Goal: Task Accomplishment & Management: Complete application form

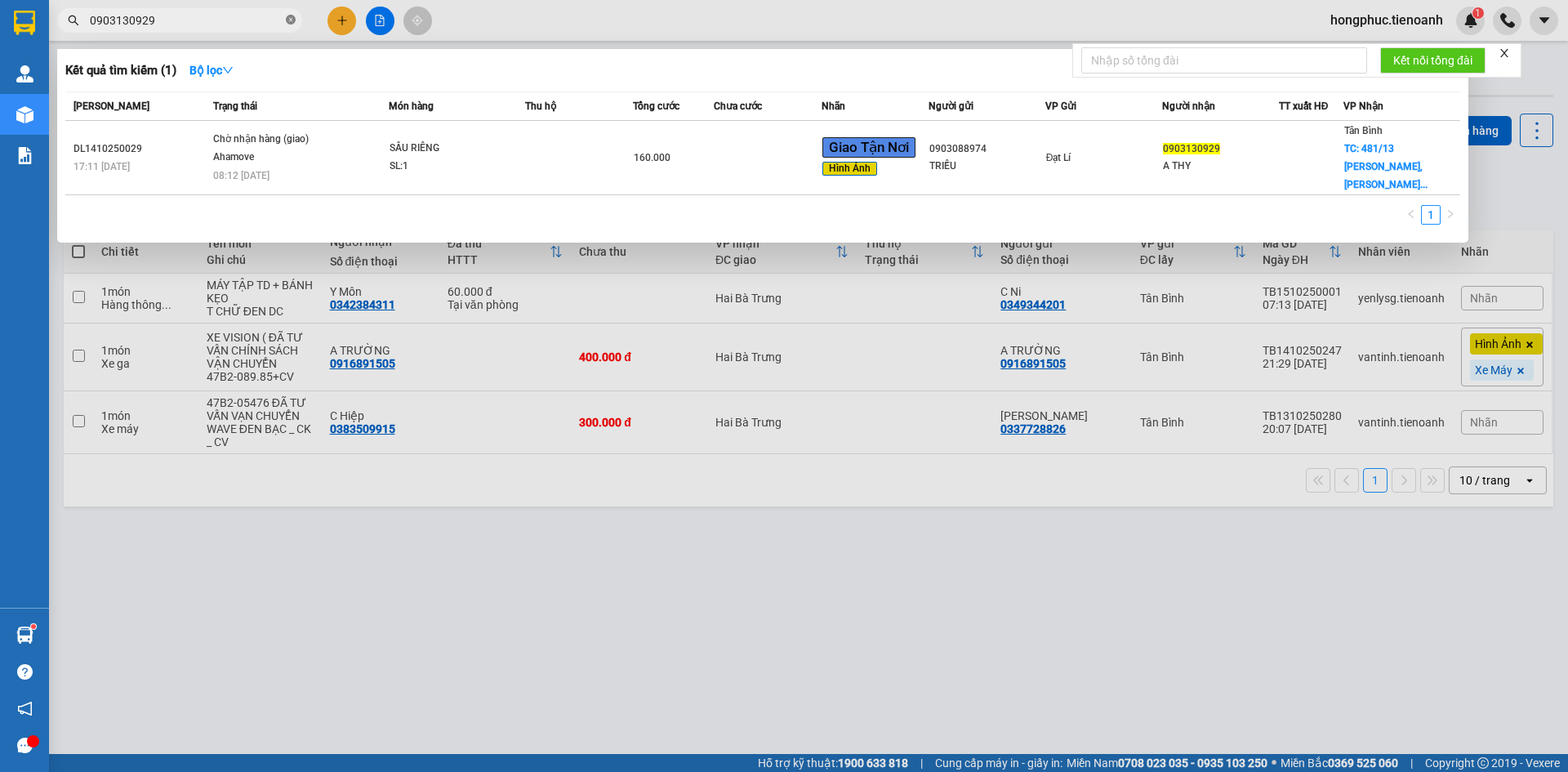
click at [291, 17] on icon "close-circle" at bounding box center [291, 19] width 10 height 10
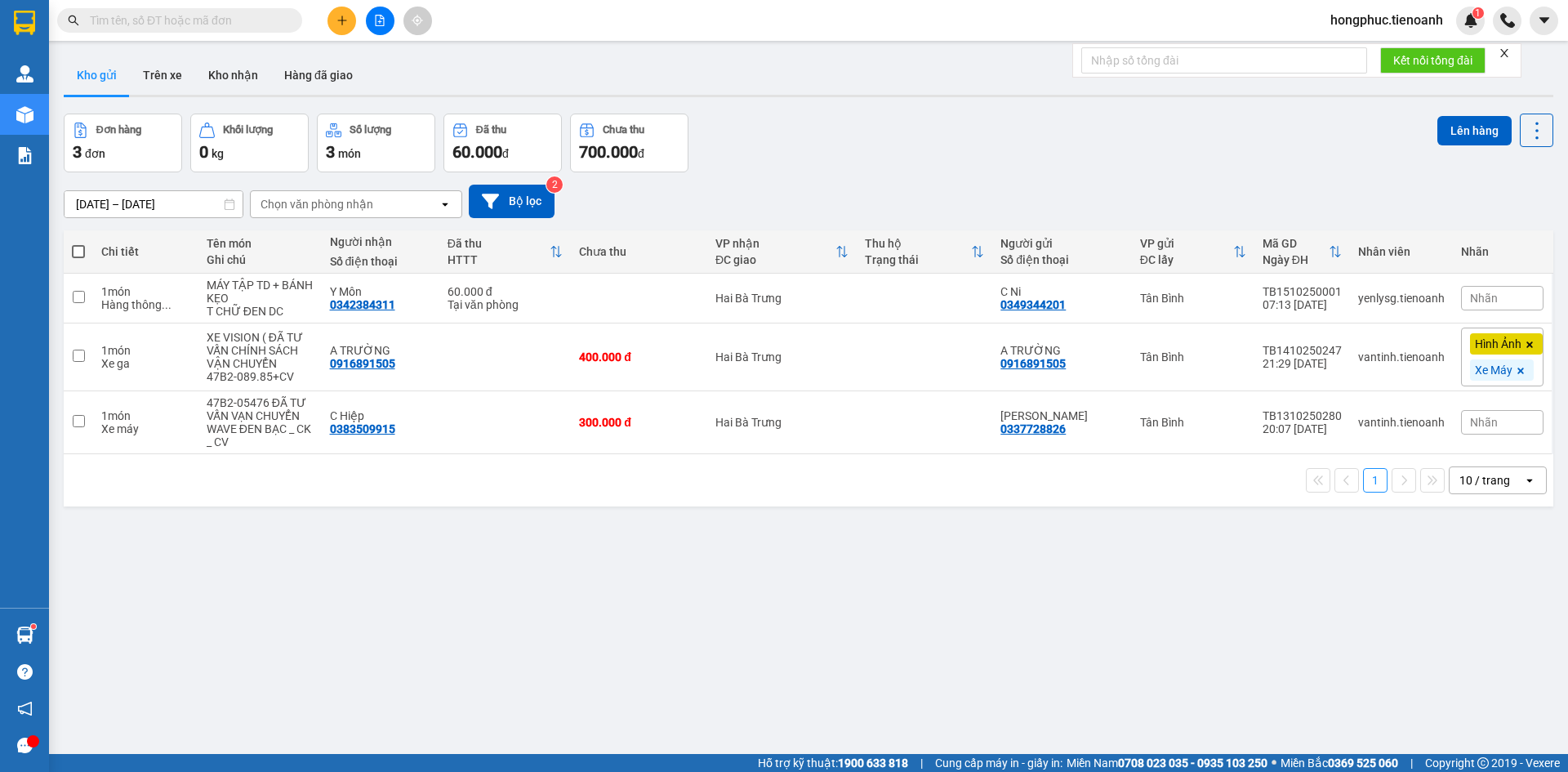
type input "0972258944"
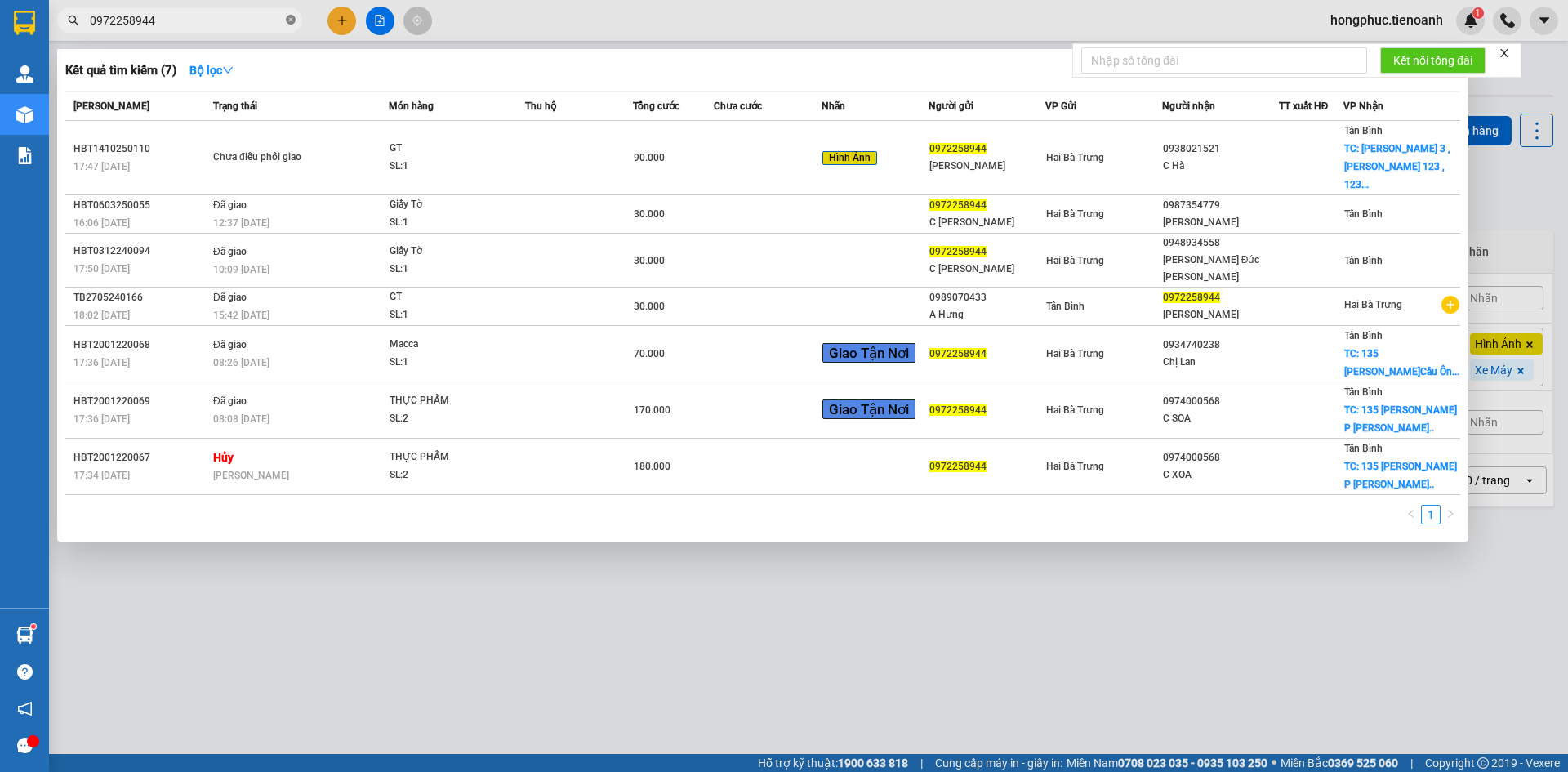
click at [292, 20] on icon "close-circle" at bounding box center [291, 19] width 10 height 10
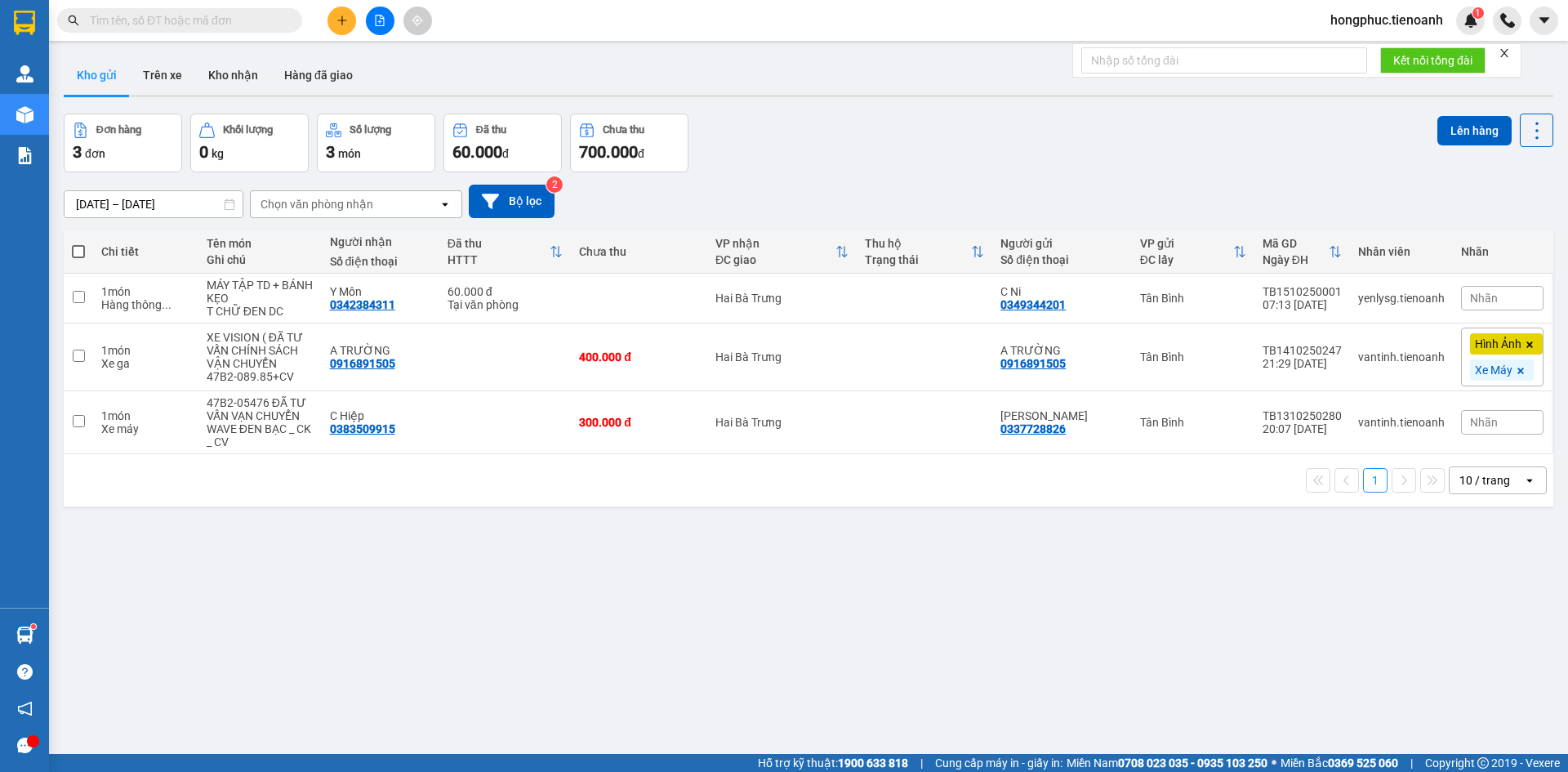
drag, startPoint x: 201, startPoint y: 23, endPoint x: 197, endPoint y: 9, distance: 14.6
click at [200, 17] on input "text" at bounding box center [186, 19] width 193 height 18
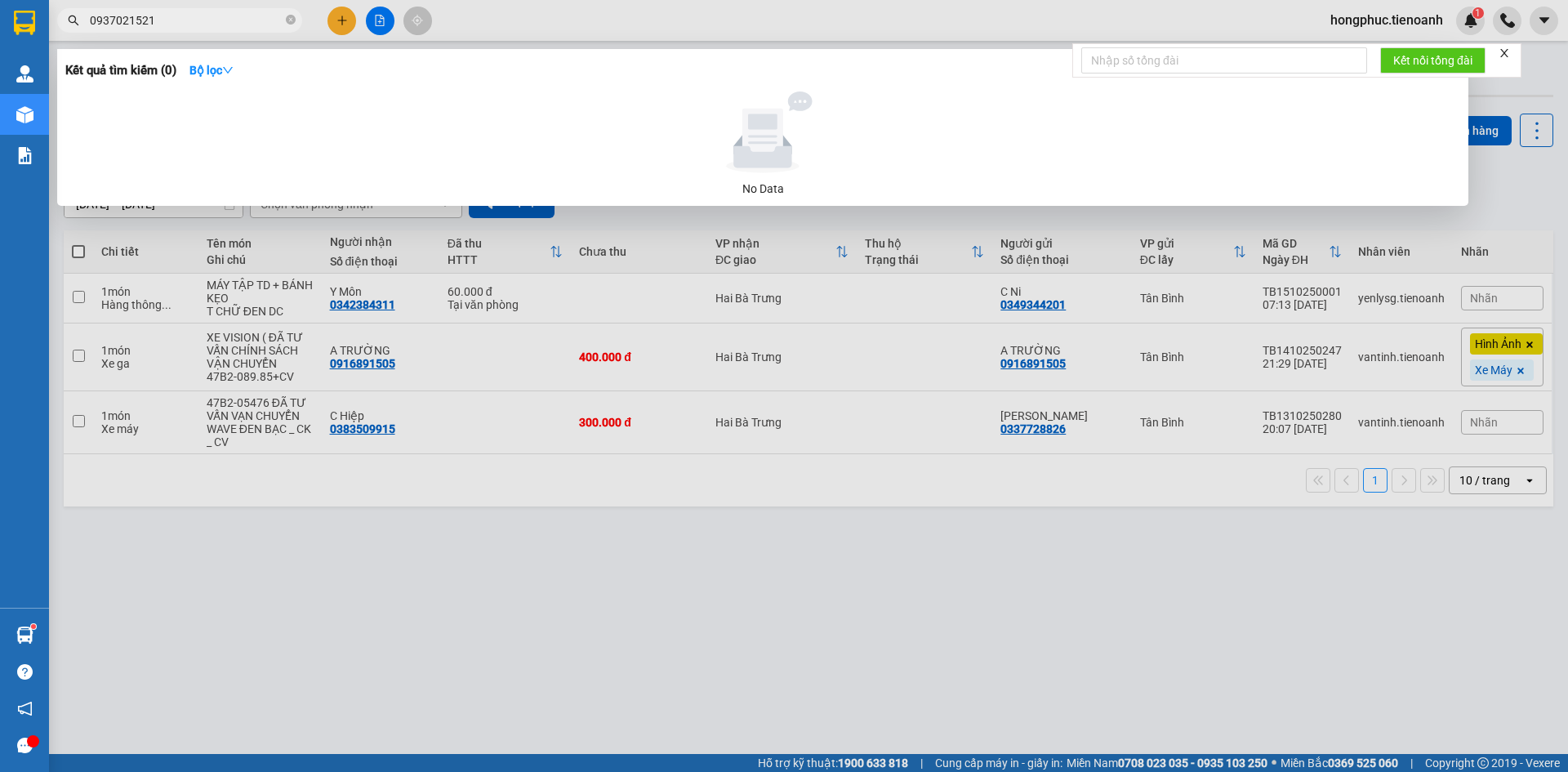
click at [111, 21] on input "0937021521" at bounding box center [186, 19] width 193 height 18
click at [116, 21] on input "0937021521" at bounding box center [186, 19] width 193 height 18
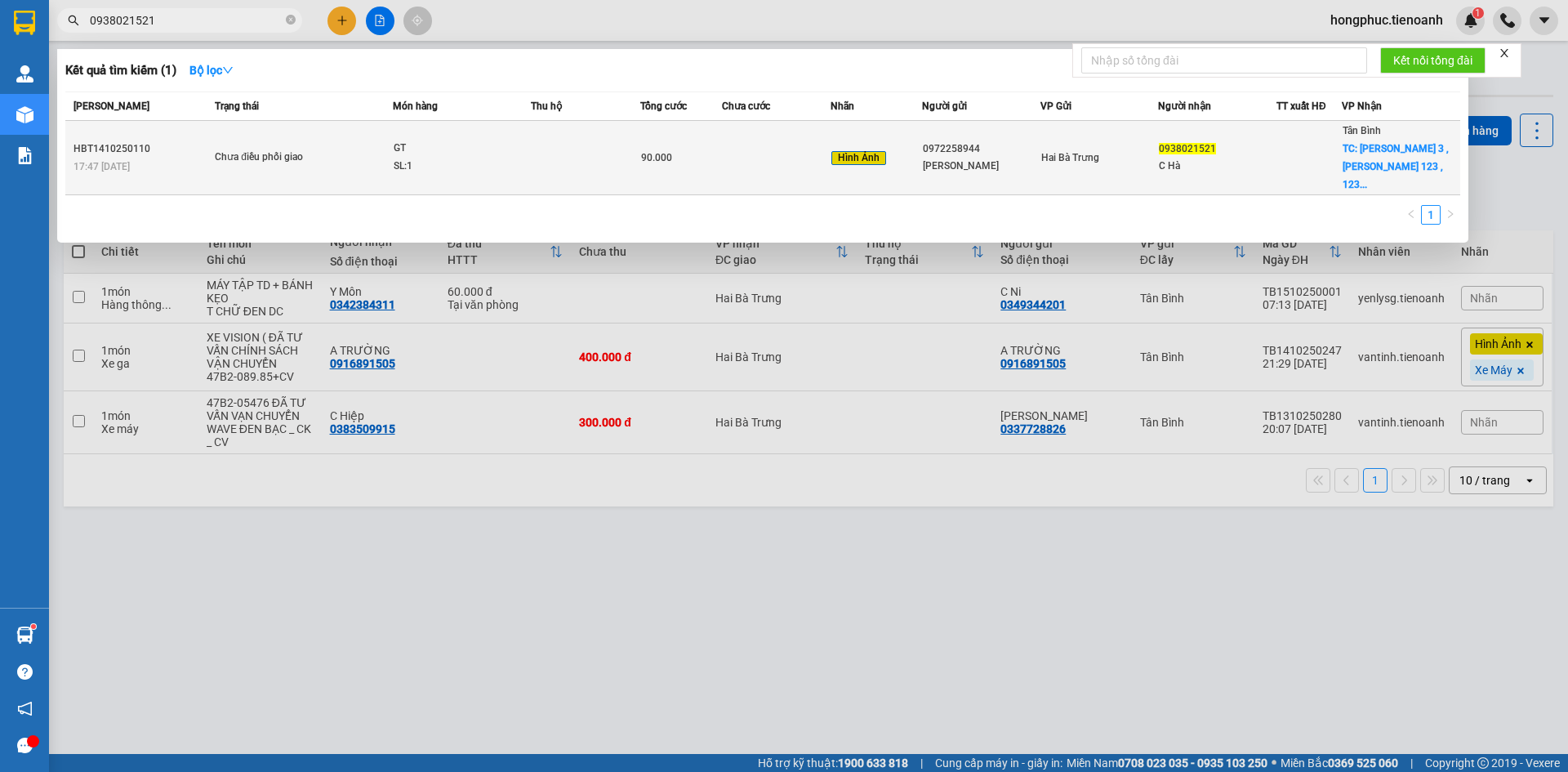
type input "0938021521"
click at [1242, 144] on div "0938021521" at bounding box center [1217, 149] width 117 height 17
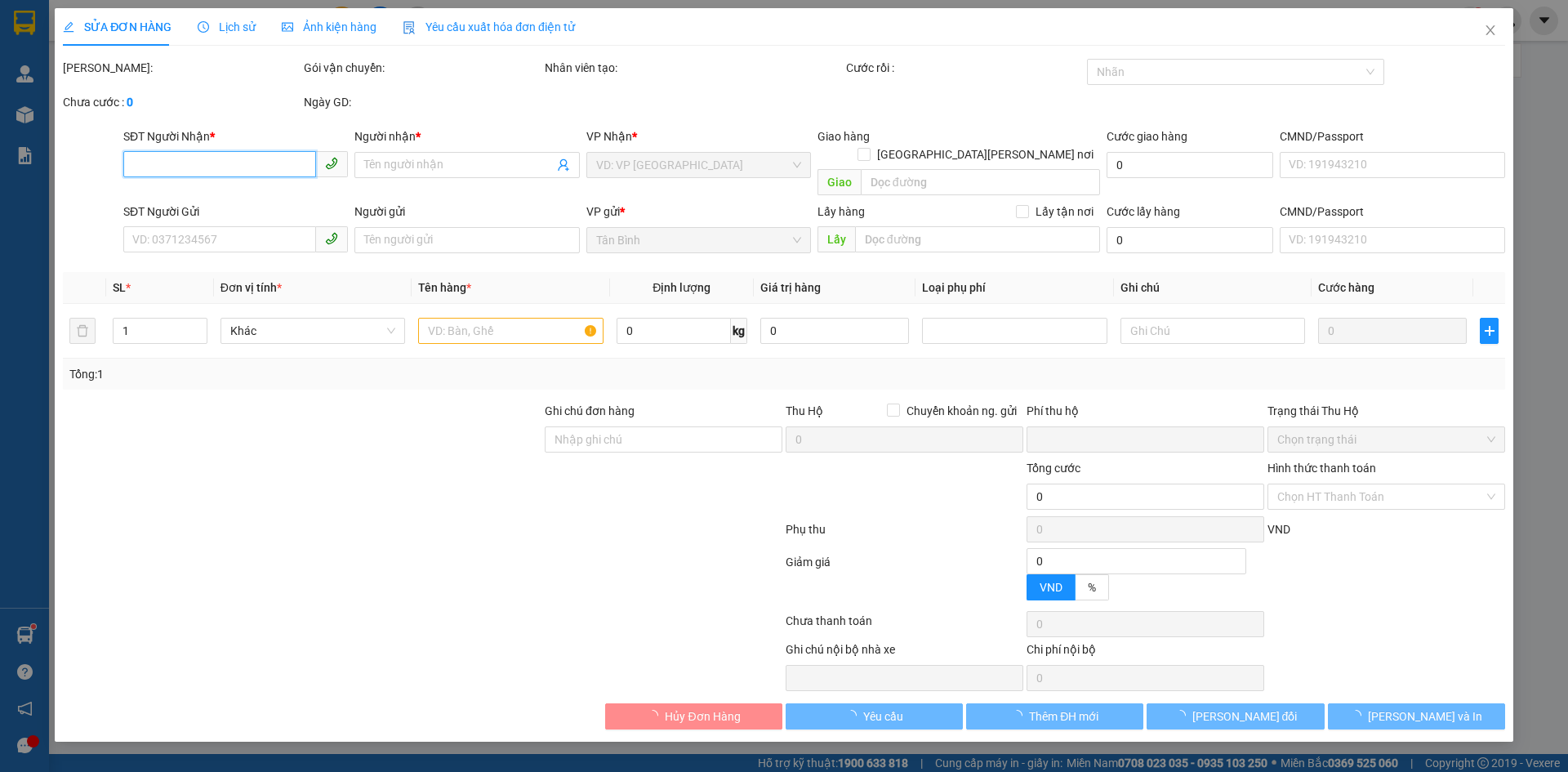
type input "0938021521"
type input "C Hà"
checkbox input "true"
type input "[PERSON_NAME] 3 , [PERSON_NAME] 123 , 123-127 Võ Văn Tần , [PERSON_NAME] [PER…"
type input "0972258944"
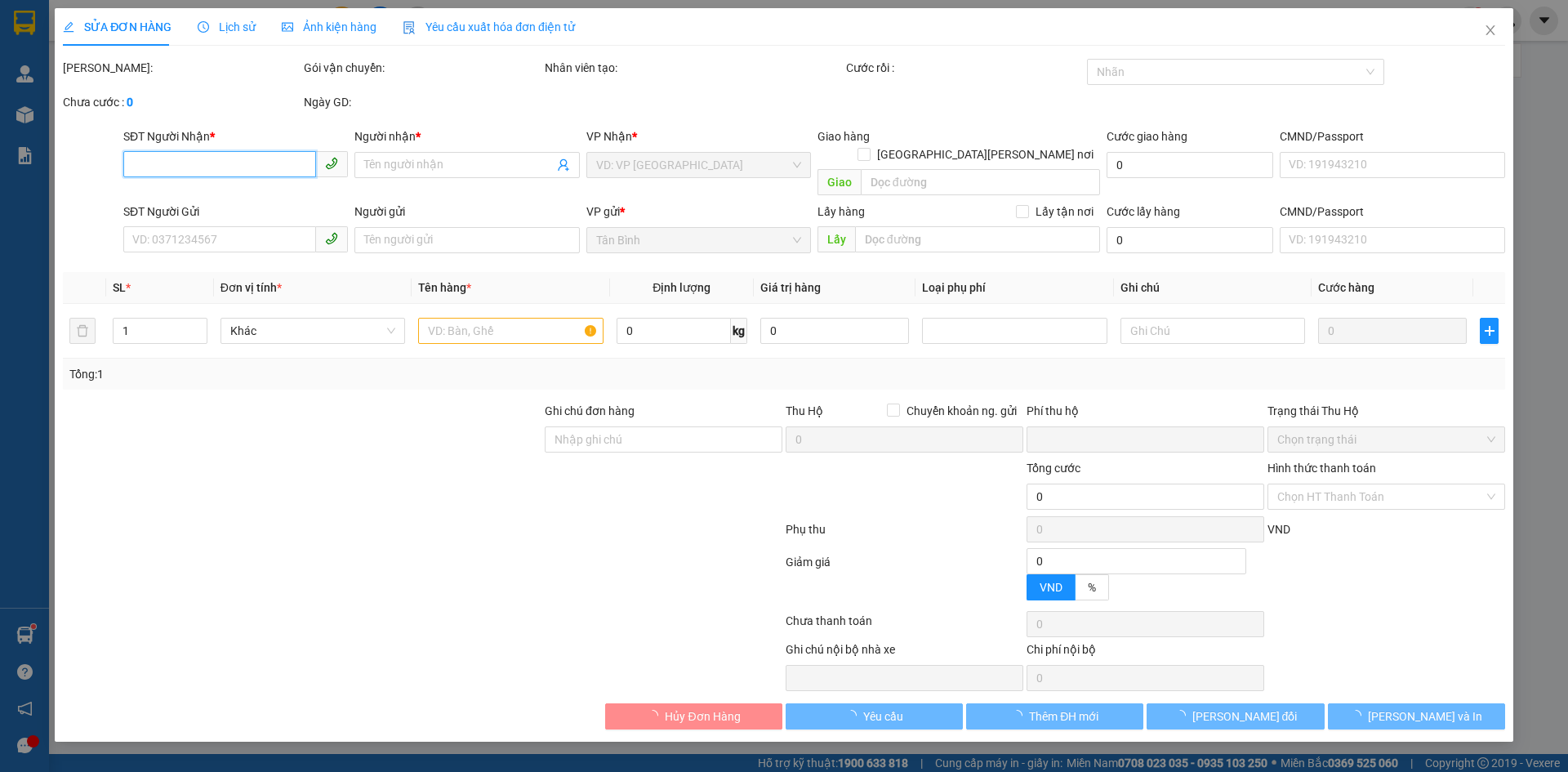
type input "[PERSON_NAME]"
type input "0"
type input "90.000"
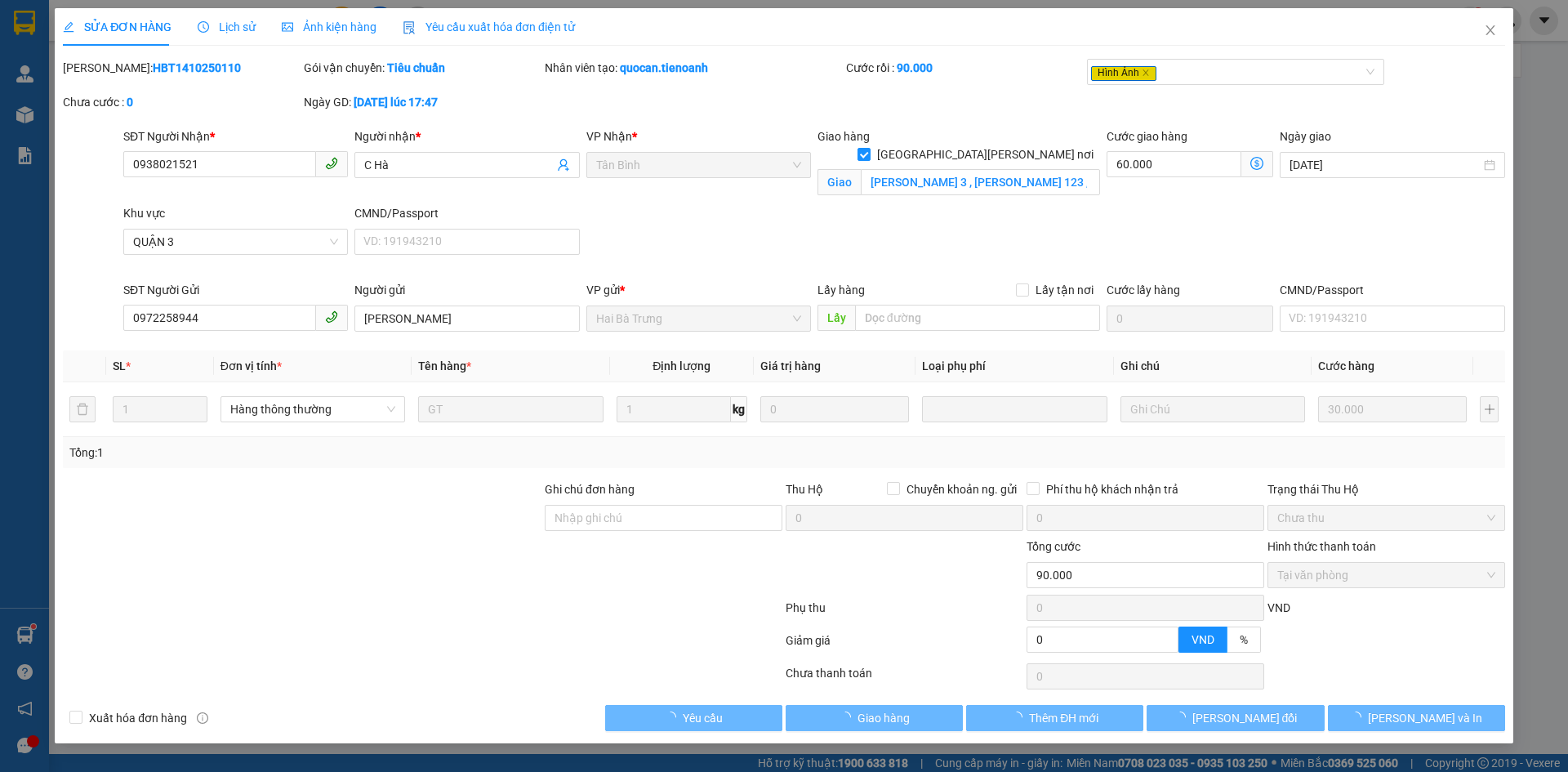
click at [224, 25] on span "Lịch sử" at bounding box center [226, 26] width 58 height 13
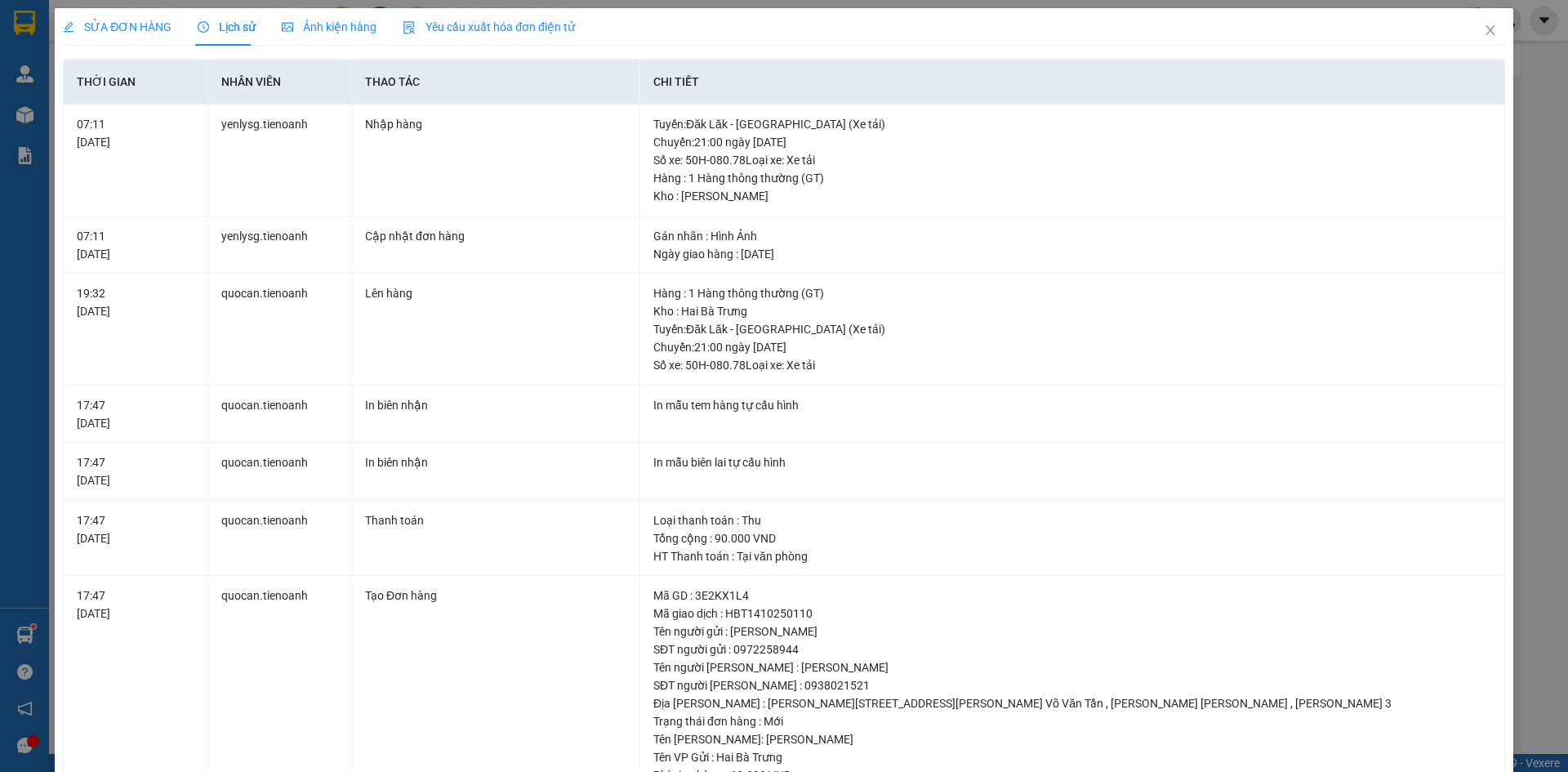
click at [108, 16] on div "SỬA ĐƠN HÀNG" at bounding box center [117, 27] width 108 height 37
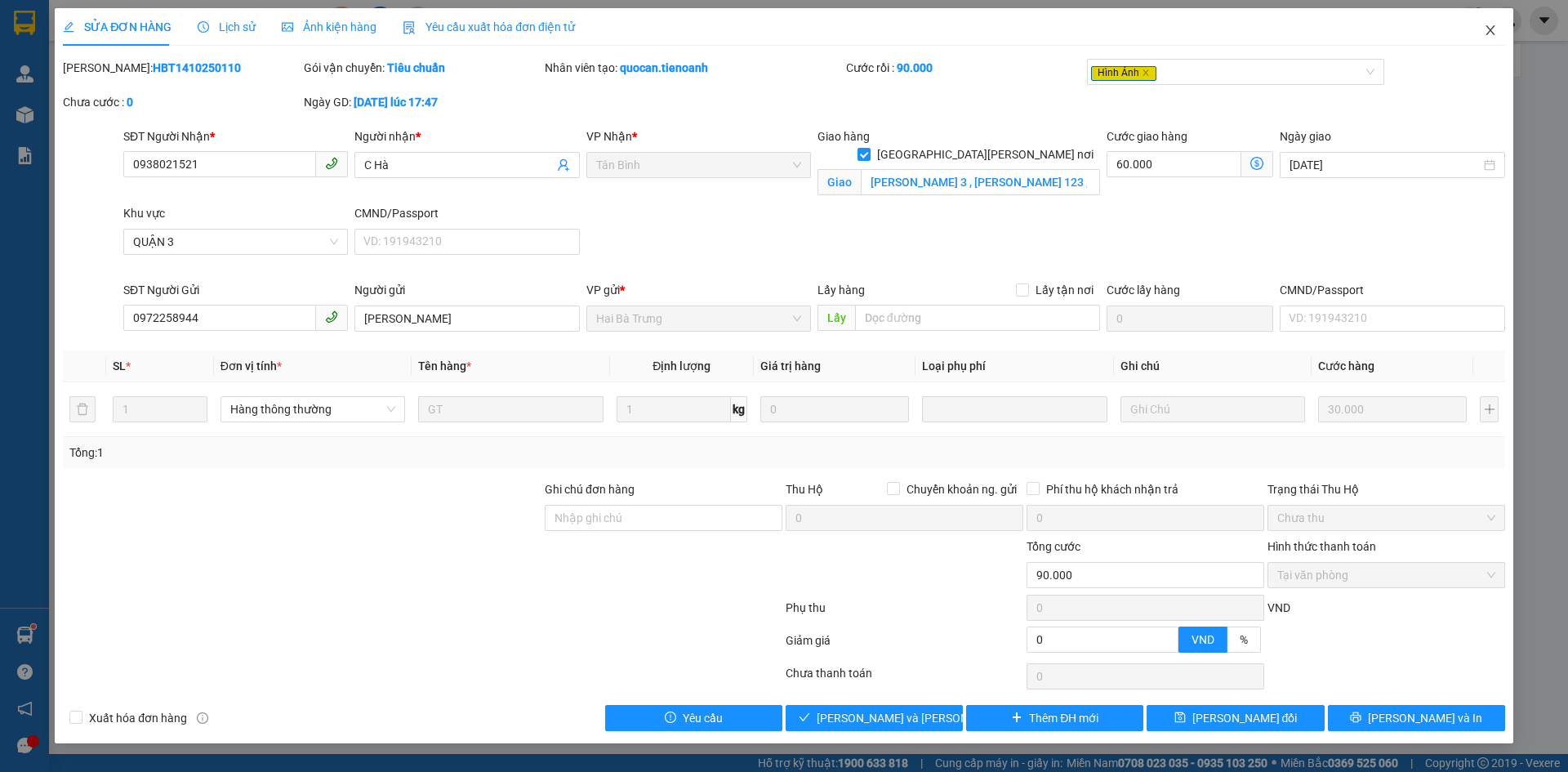
click at [1493, 26] on icon "close" at bounding box center [1490, 30] width 13 height 13
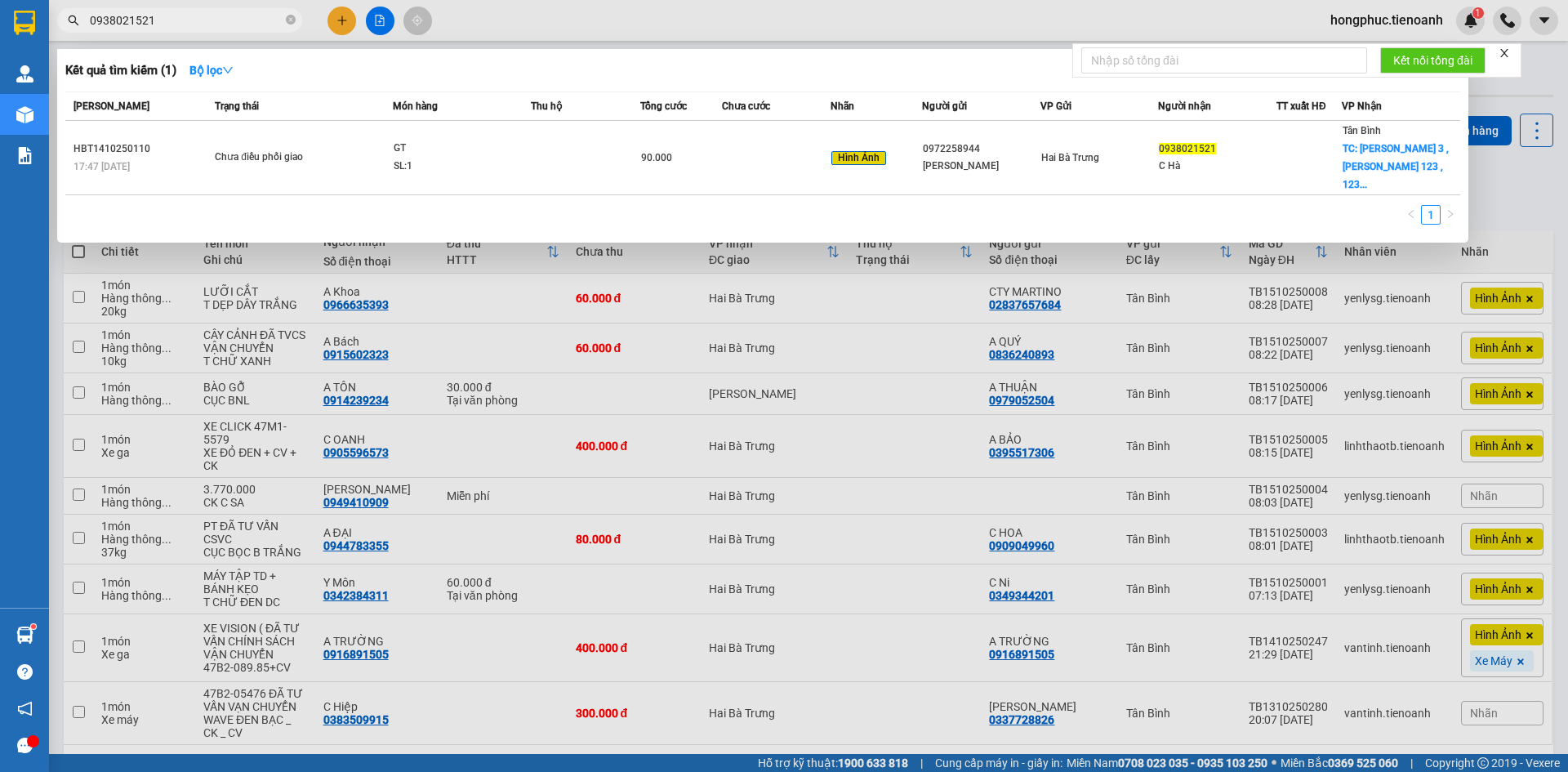
click at [233, 26] on input "0938021521" at bounding box center [186, 19] width 193 height 18
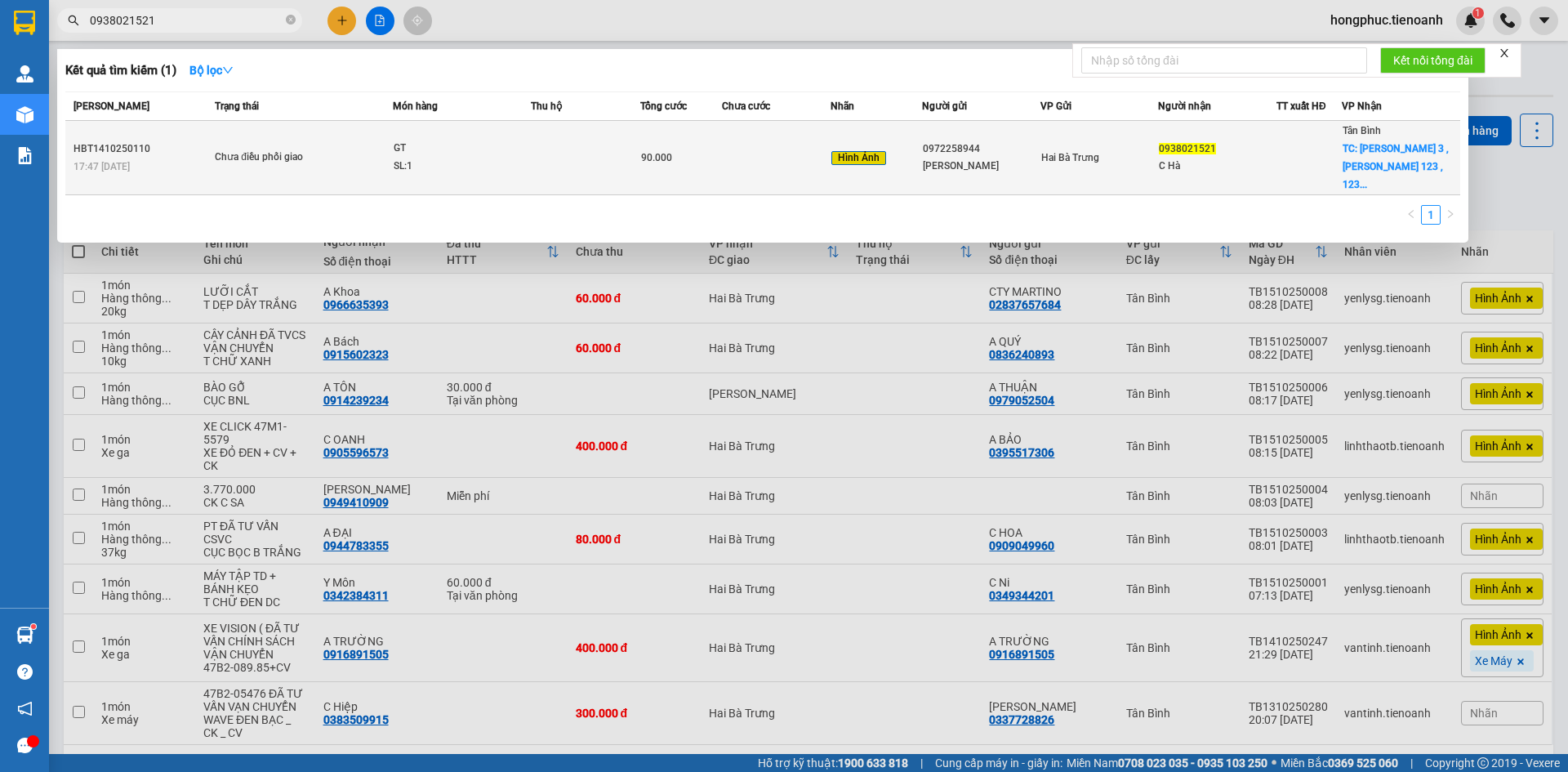
click at [1388, 158] on div "[PERSON_NAME] TC: [PERSON_NAME] 3 , [PERSON_NAME] 123 , 123..." at bounding box center [1401, 158] width 117 height 72
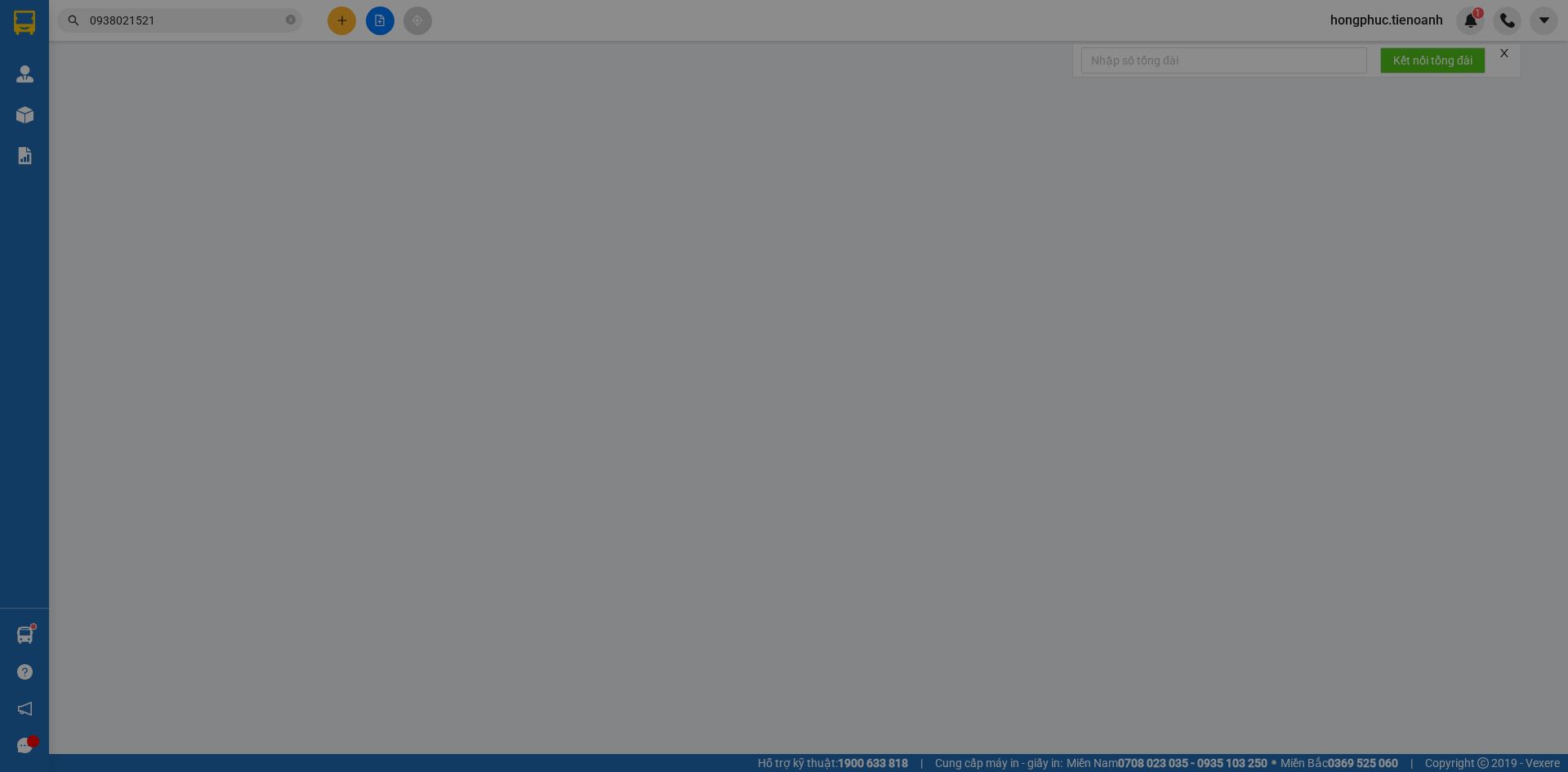
type input "0938021521"
type input "C Hà"
checkbox input "true"
type input "[PERSON_NAME] 3 , [PERSON_NAME] 123 , 123-127 Võ Văn Tần , [PERSON_NAME] [PER…"
type input "0972258944"
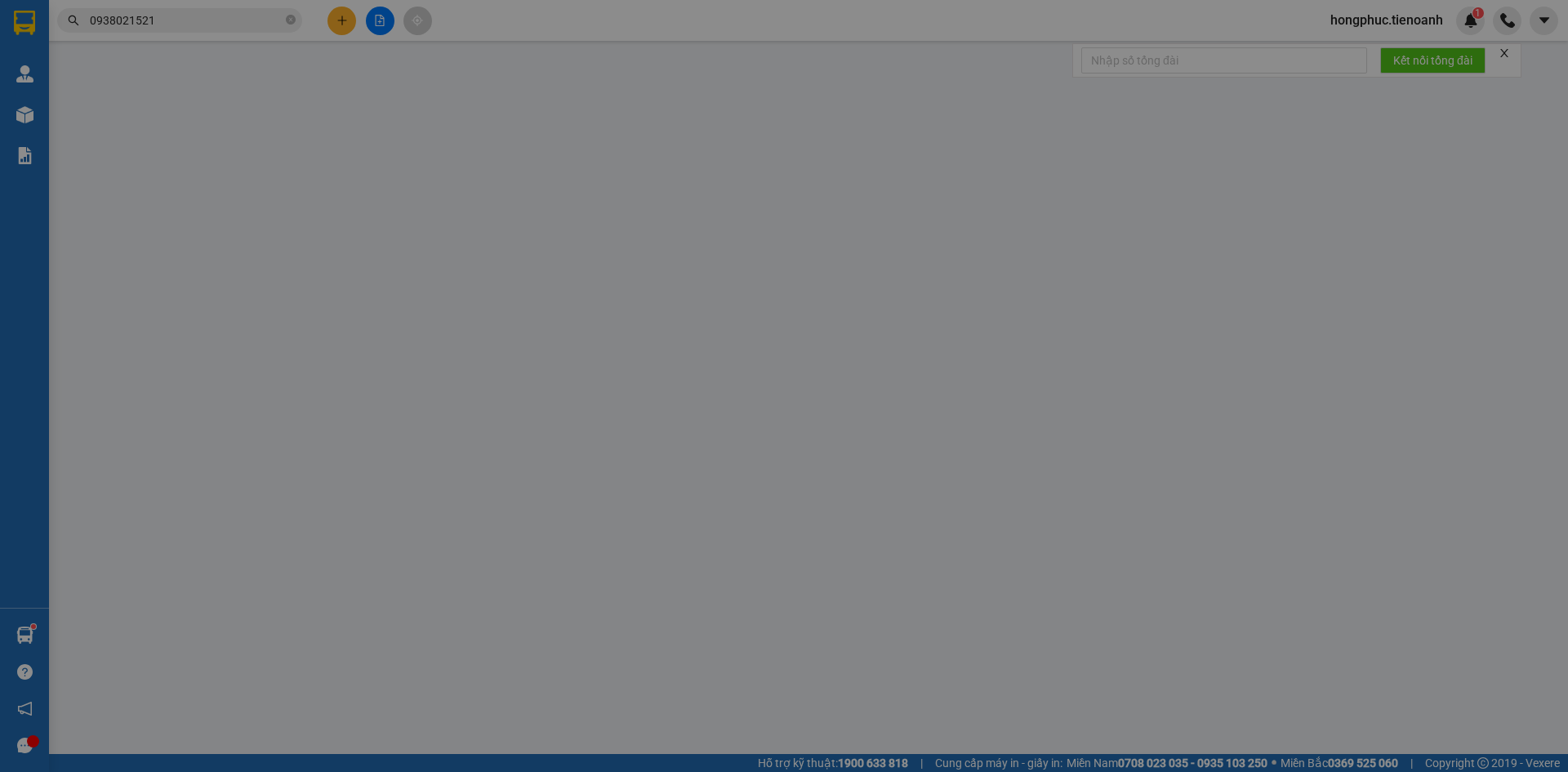
type input "[PERSON_NAME]"
type input "0"
type input "90.000"
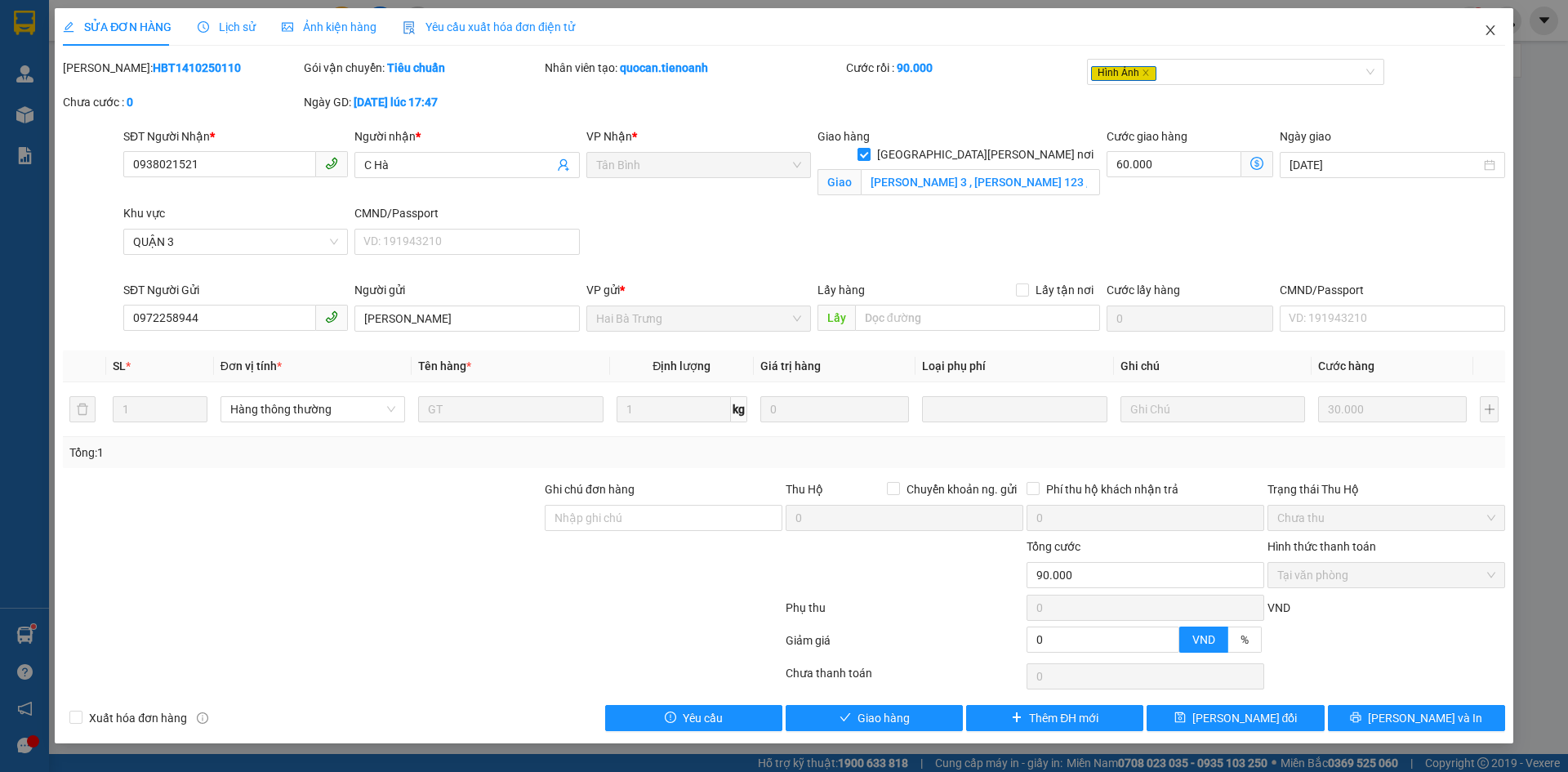
click at [1493, 31] on icon "close" at bounding box center [1490, 30] width 13 height 13
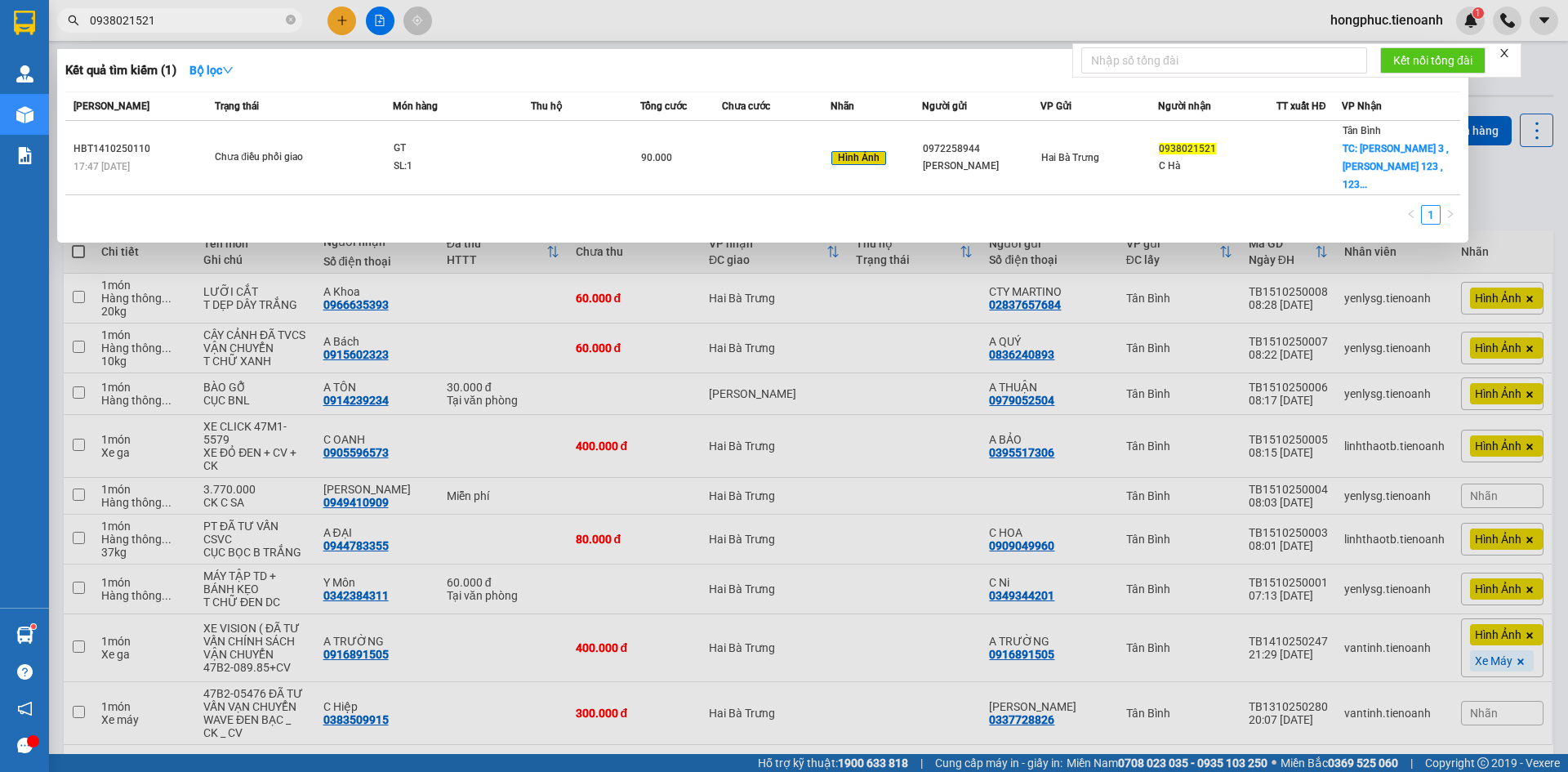
click at [173, 22] on input "0938021521" at bounding box center [186, 19] width 193 height 18
